Goal: Navigation & Orientation: Find specific page/section

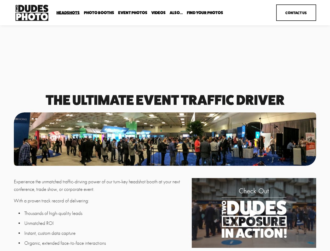
click at [165, 125] on div at bounding box center [165, 138] width 302 height 53
click at [253, 213] on div "Play" at bounding box center [253, 212] width 13 height 13
